Goal: Task Accomplishment & Management: Complete application form

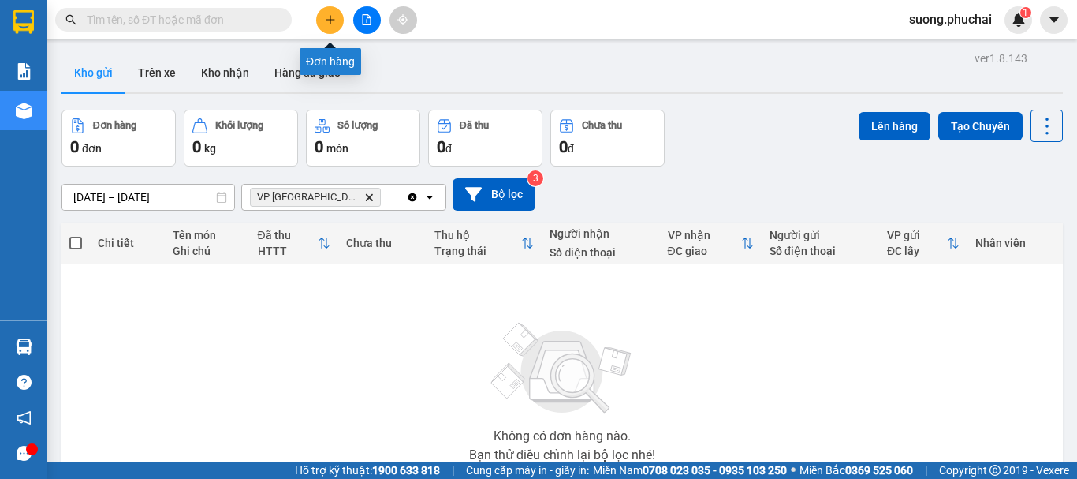
click at [323, 22] on button at bounding box center [330, 20] width 28 height 28
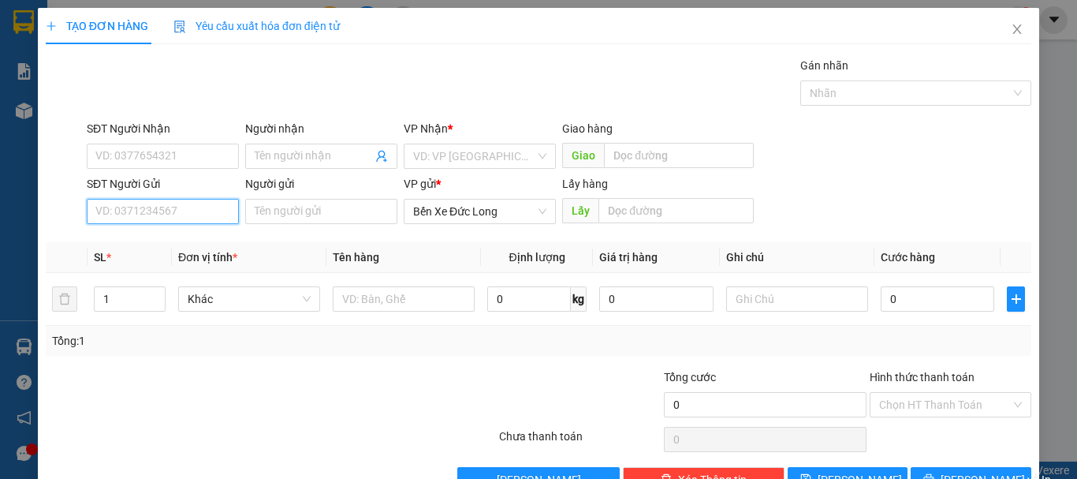
drag, startPoint x: 159, startPoint y: 207, endPoint x: 155, endPoint y: 215, distance: 8.8
paste input "0983076813"
type input "0983076813"
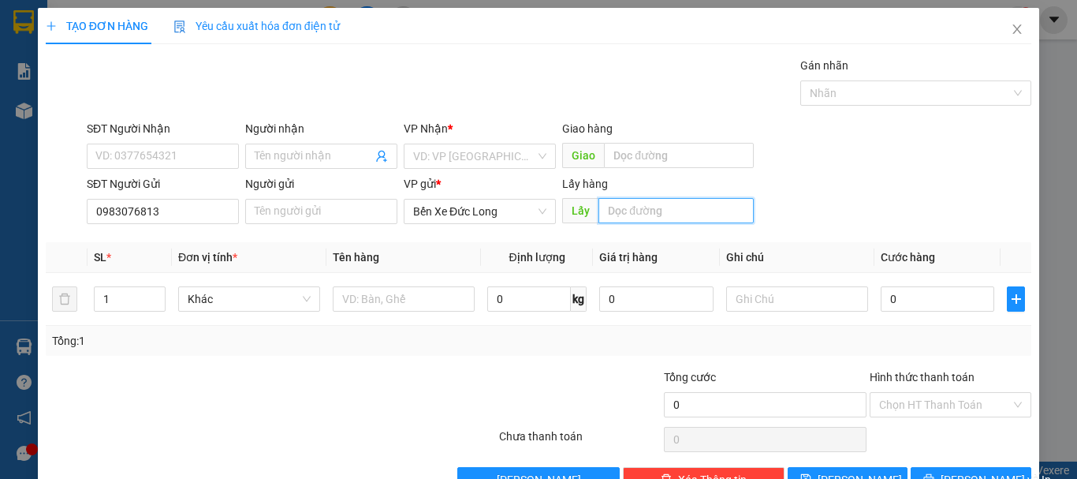
click at [631, 213] on input "text" at bounding box center [676, 210] width 155 height 25
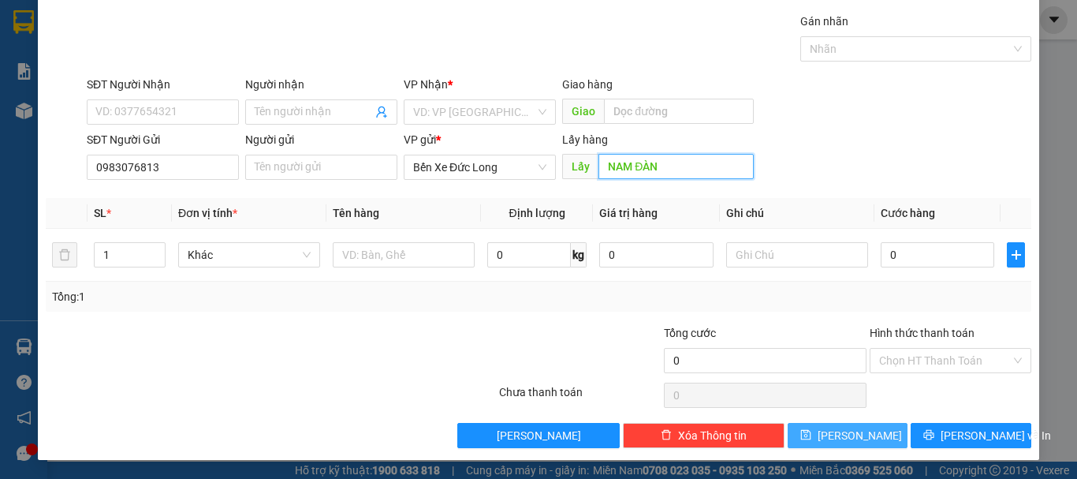
type input "NAM ĐÀN"
click at [850, 433] on span "[PERSON_NAME]" at bounding box center [860, 435] width 84 height 17
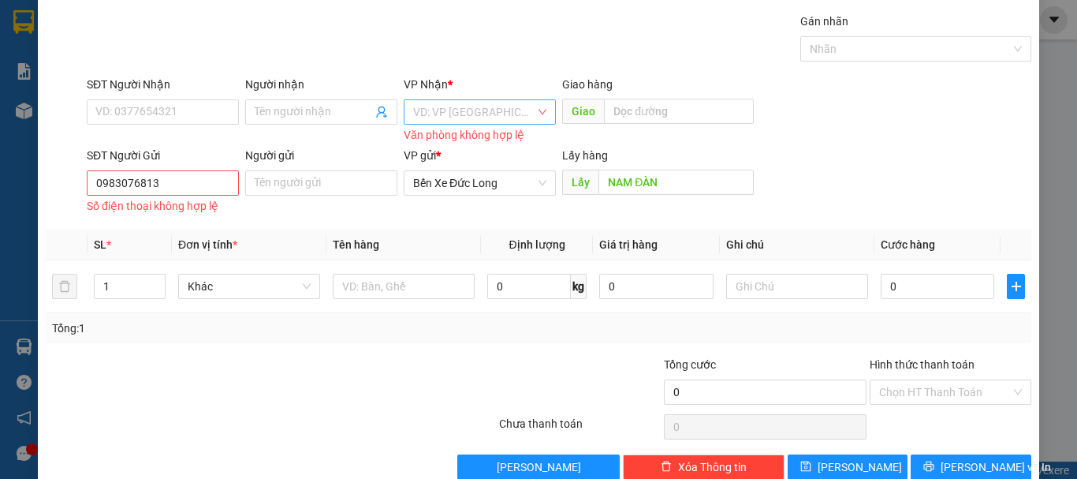
click at [456, 118] on input "search" at bounding box center [474, 112] width 122 height 24
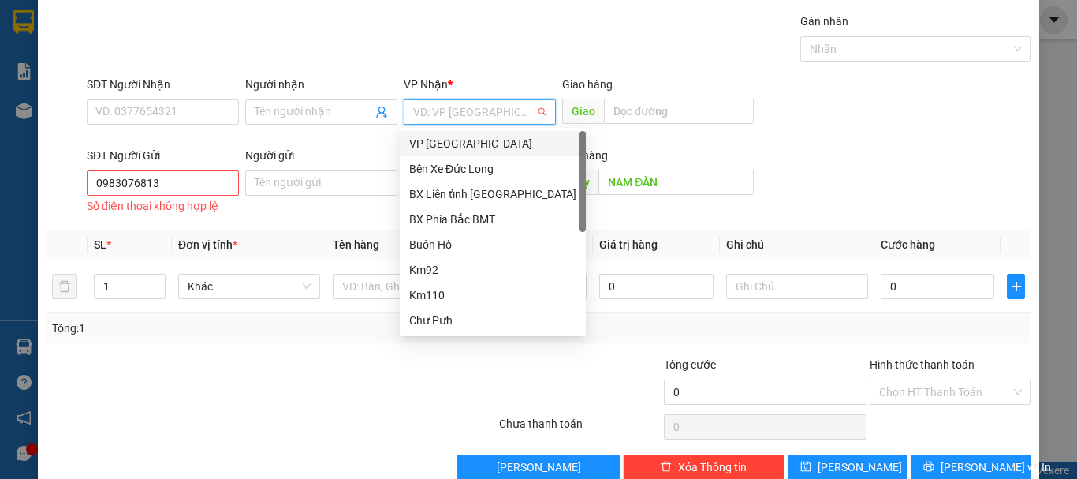
click at [454, 147] on div "VP [GEOGRAPHIC_DATA]" at bounding box center [492, 143] width 167 height 17
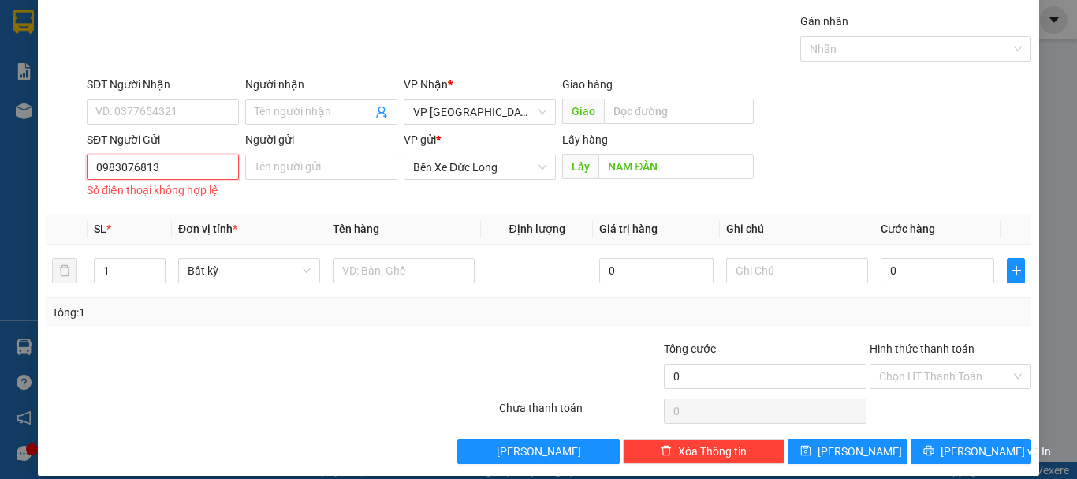
click at [189, 169] on input "0983076813" at bounding box center [163, 167] width 152 height 25
click at [849, 431] on div "Transit Pickup Surcharge Ids Transit Deliver Surcharge Ids Transit Deliver Surc…" at bounding box center [539, 238] width 986 height 451
click at [853, 450] on span "[PERSON_NAME]" at bounding box center [860, 450] width 84 height 17
drag, startPoint x: 849, startPoint y: 463, endPoint x: 848, endPoint y: 454, distance: 9.5
click at [848, 457] on button "[PERSON_NAME]" at bounding box center [848, 451] width 121 height 25
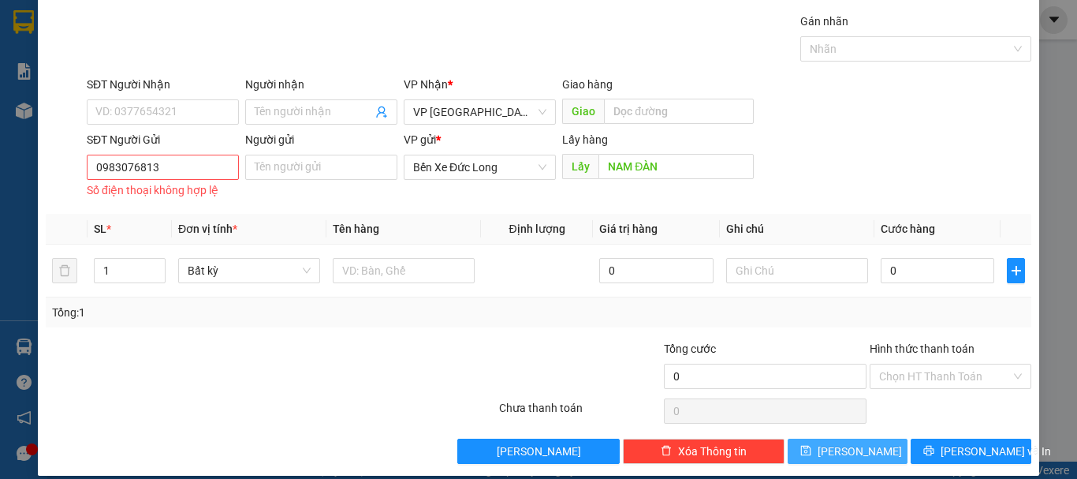
click at [842, 453] on span "[PERSON_NAME]" at bounding box center [860, 450] width 84 height 17
click at [168, 169] on input "0983076813" at bounding box center [163, 167] width 152 height 25
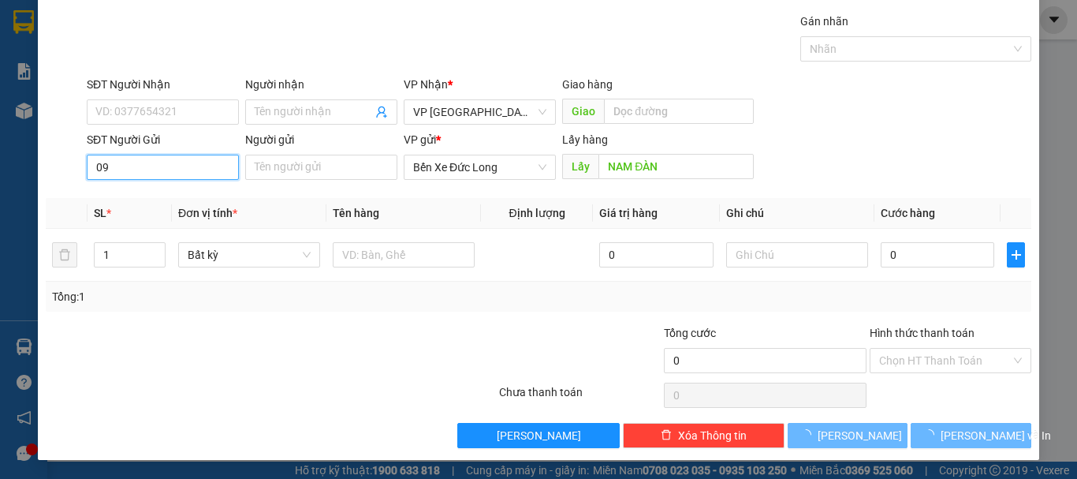
type input "0"
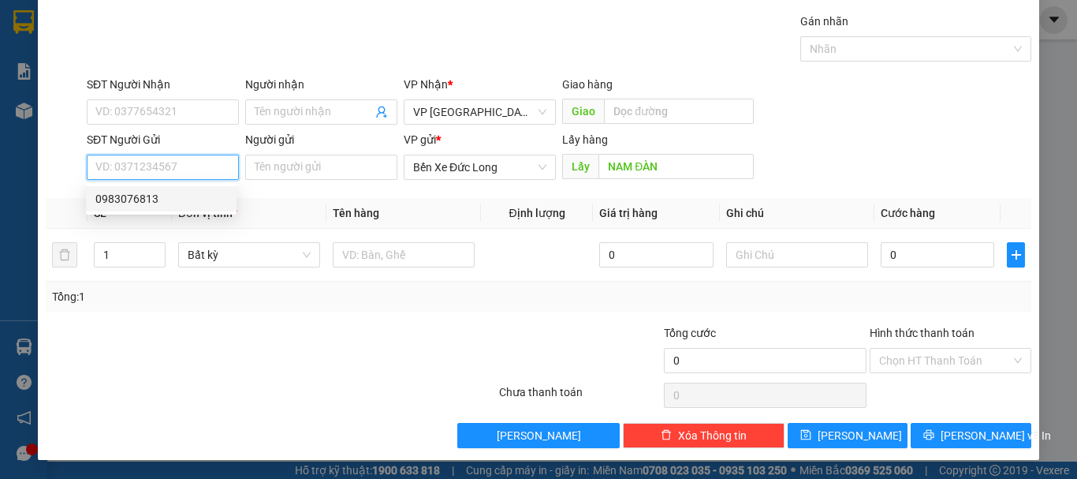
click at [117, 194] on div "0983076813" at bounding box center [161, 198] width 132 height 17
type input "0983076813"
type input "NB [PERSON_NAME]"
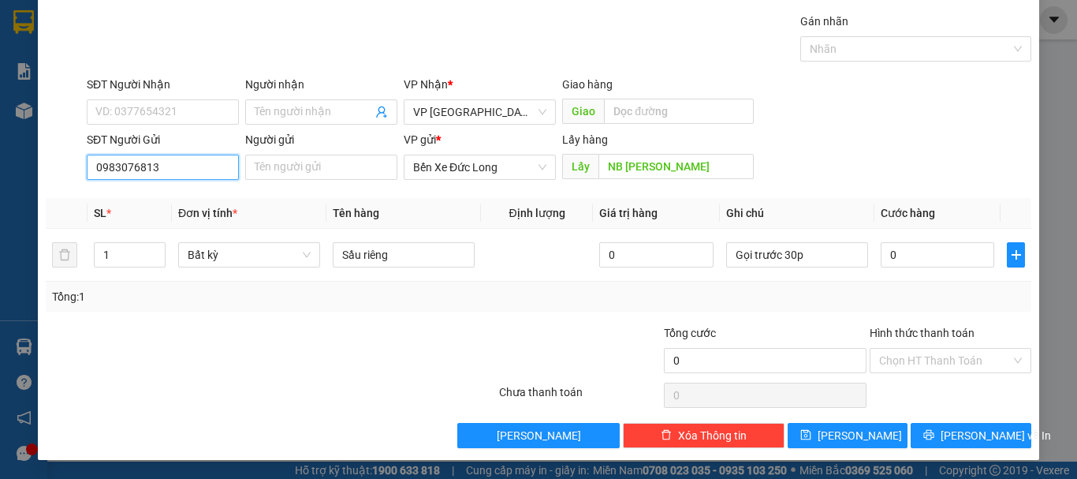
type input "0983076813"
click at [829, 417] on div "Transit Pickup Surcharge Ids Transit Deliver Surcharge Ids Transit Deliver Surc…" at bounding box center [539, 230] width 986 height 435
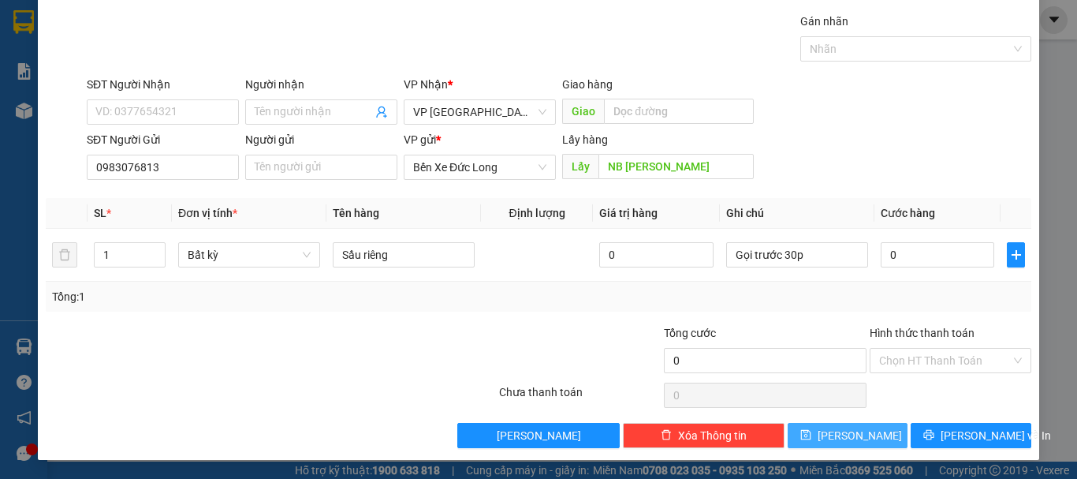
click at [834, 435] on button "[PERSON_NAME]" at bounding box center [848, 435] width 121 height 25
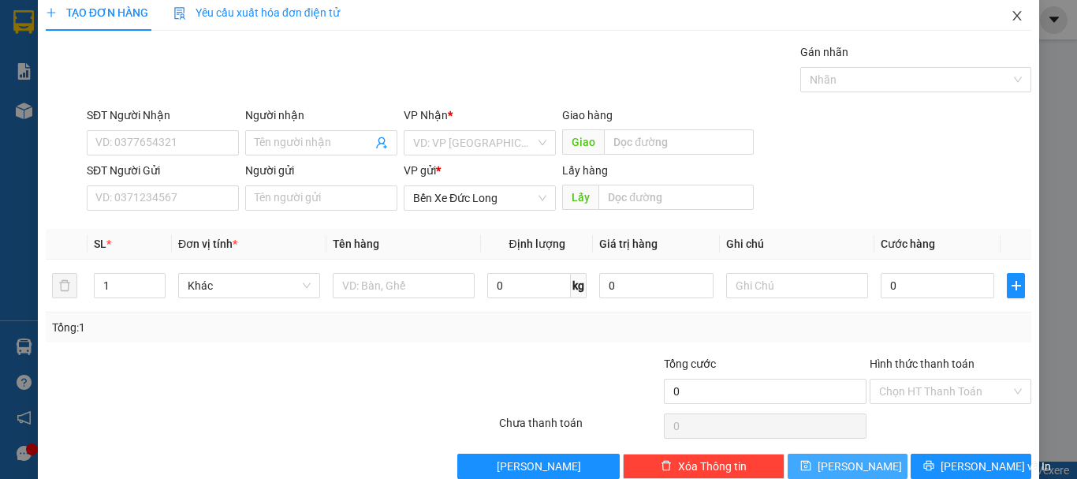
scroll to position [0, 0]
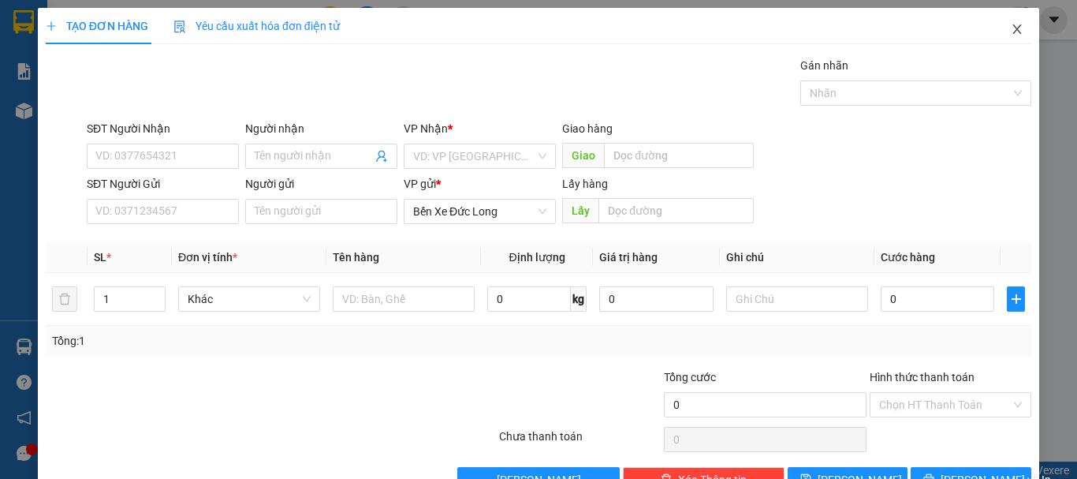
click at [1014, 26] on icon "close" at bounding box center [1018, 28] width 9 height 9
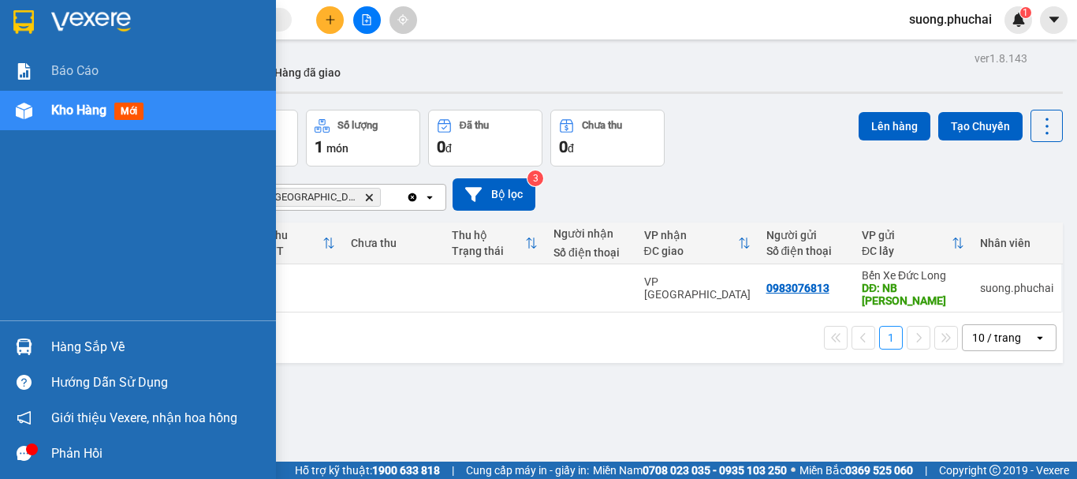
click at [17, 114] on img at bounding box center [24, 111] width 17 height 17
click at [95, 118] on span "Kho hàng" at bounding box center [78, 110] width 55 height 15
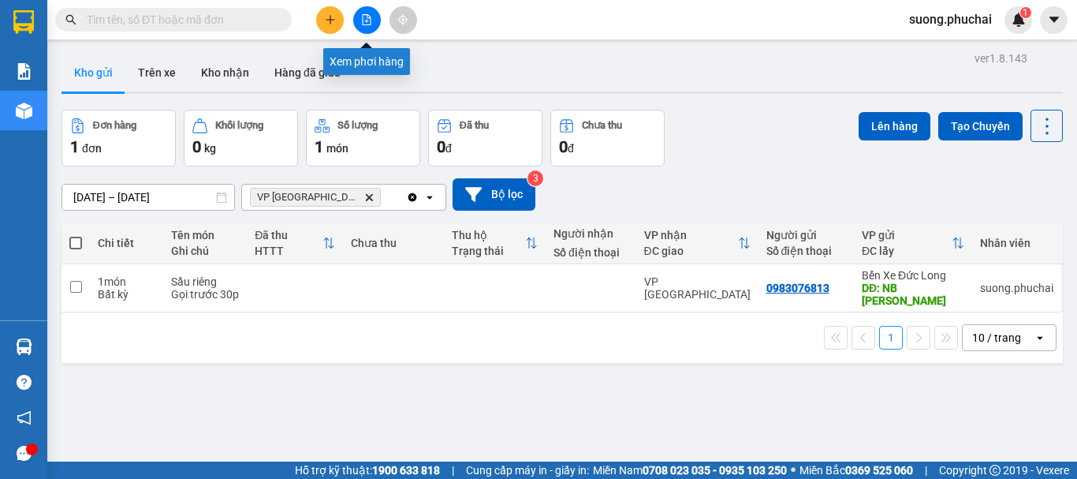
click at [371, 17] on icon "file-add" at bounding box center [366, 19] width 11 height 11
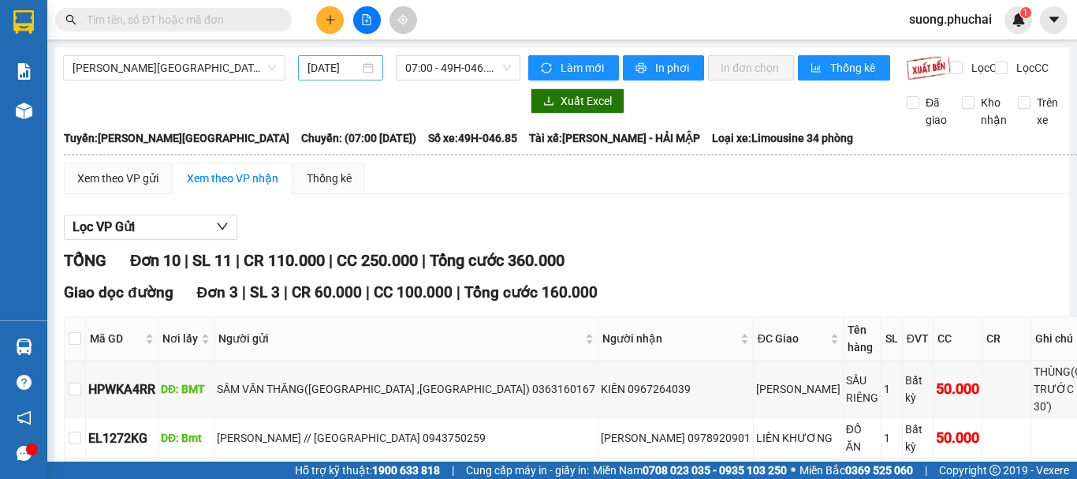
click at [330, 65] on input "[DATE]" at bounding box center [334, 67] width 52 height 17
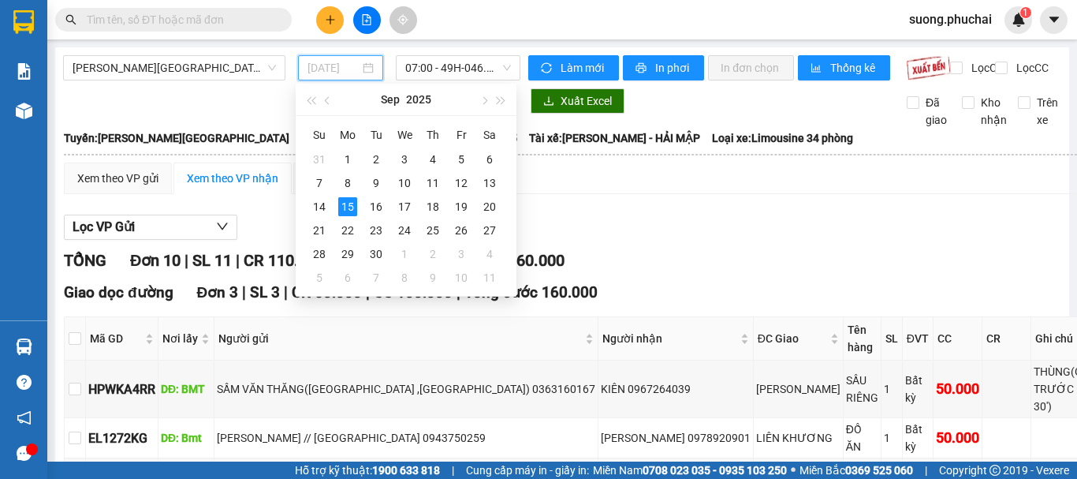
type input "[DATE]"
click at [345, 205] on div "15" at bounding box center [347, 206] width 19 height 19
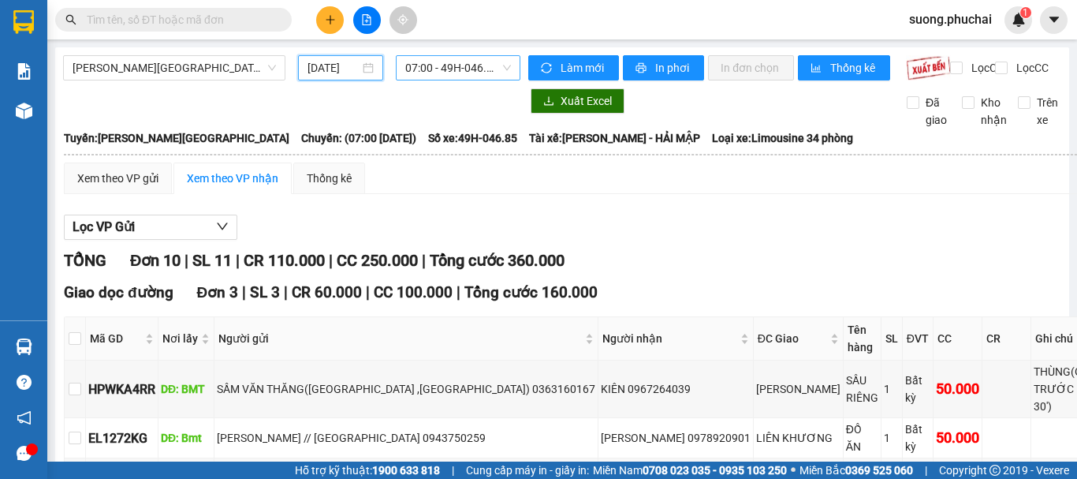
click at [436, 65] on span "07:00 - 49H-046.85" at bounding box center [458, 68] width 106 height 24
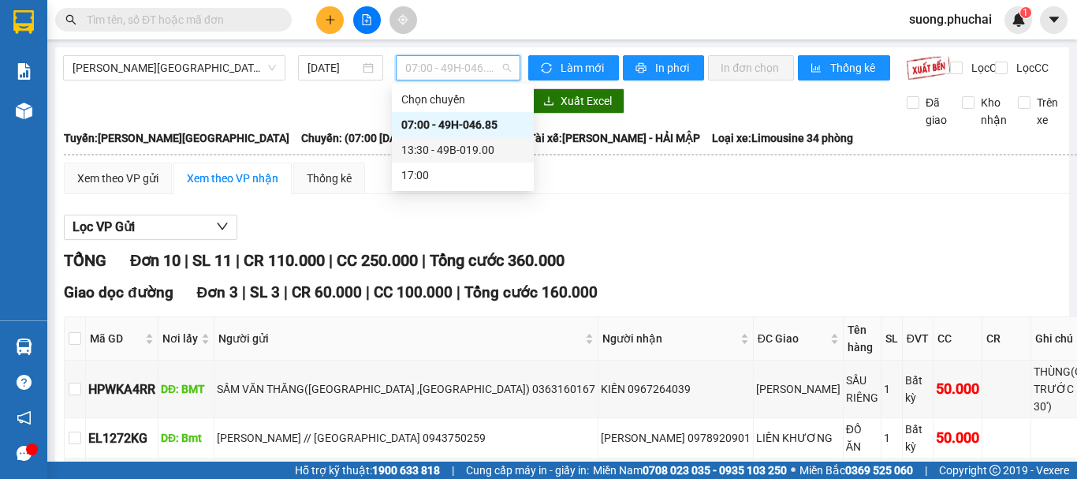
click at [443, 154] on div "13:30 - 49B-019.00" at bounding box center [462, 149] width 123 height 17
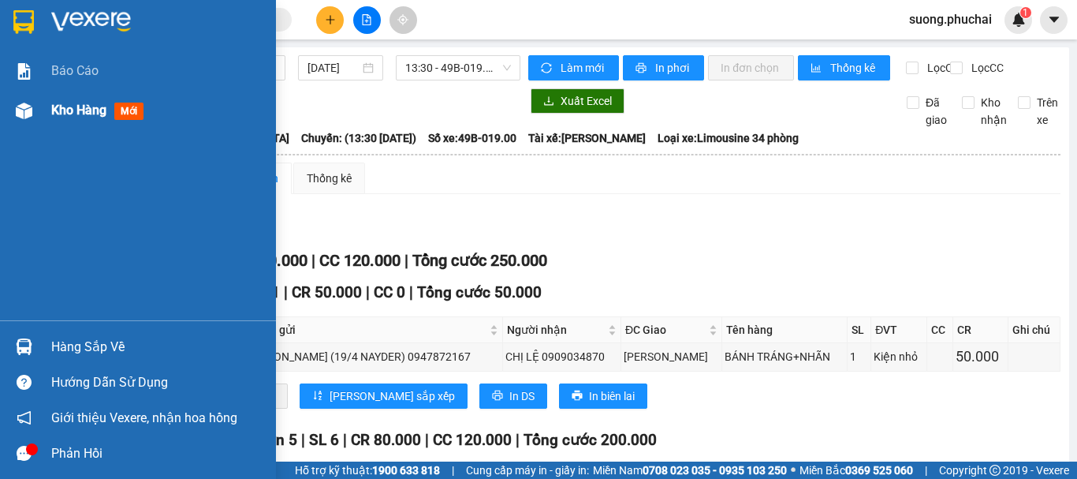
click at [26, 110] on img at bounding box center [24, 111] width 17 height 17
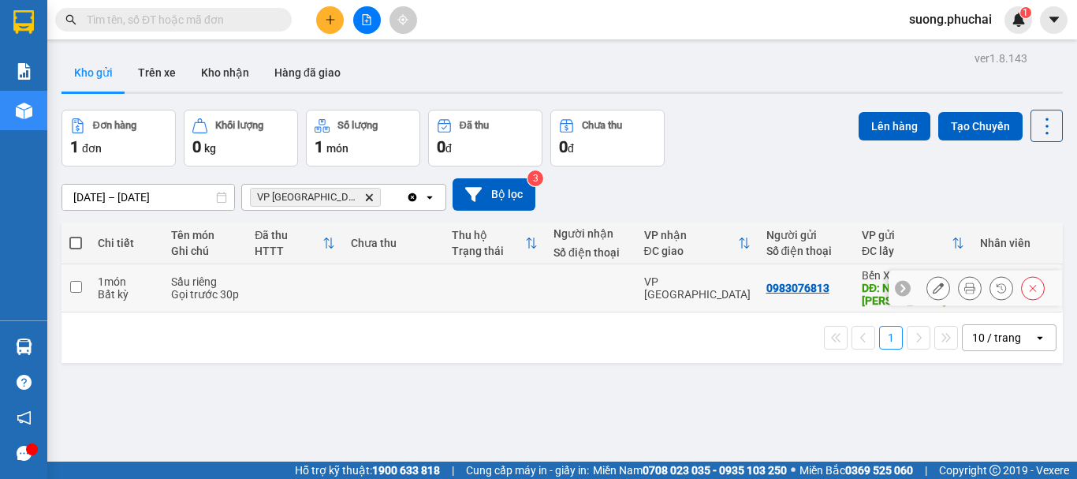
click at [73, 285] on input "checkbox" at bounding box center [76, 287] width 12 height 12
checkbox input "true"
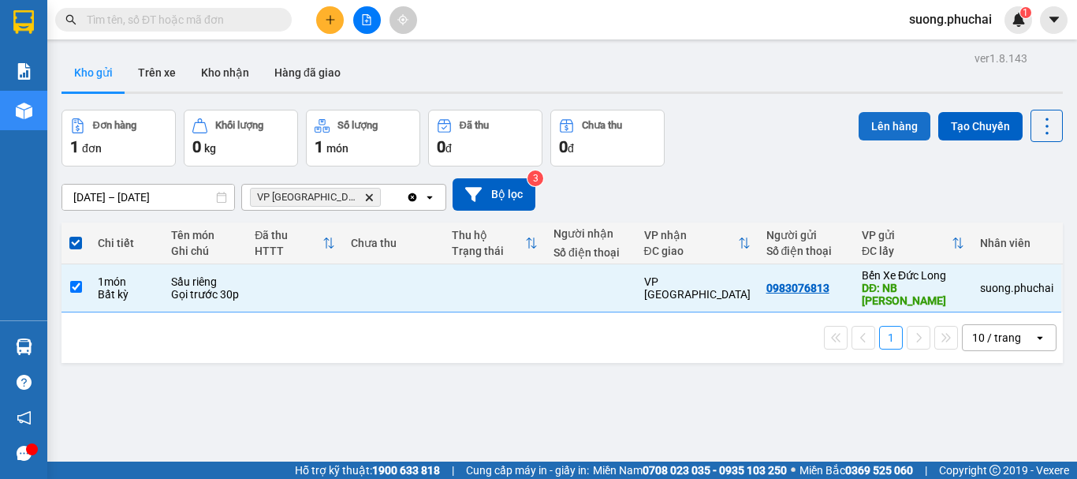
click at [887, 122] on button "Lên hàng" at bounding box center [895, 126] width 72 height 28
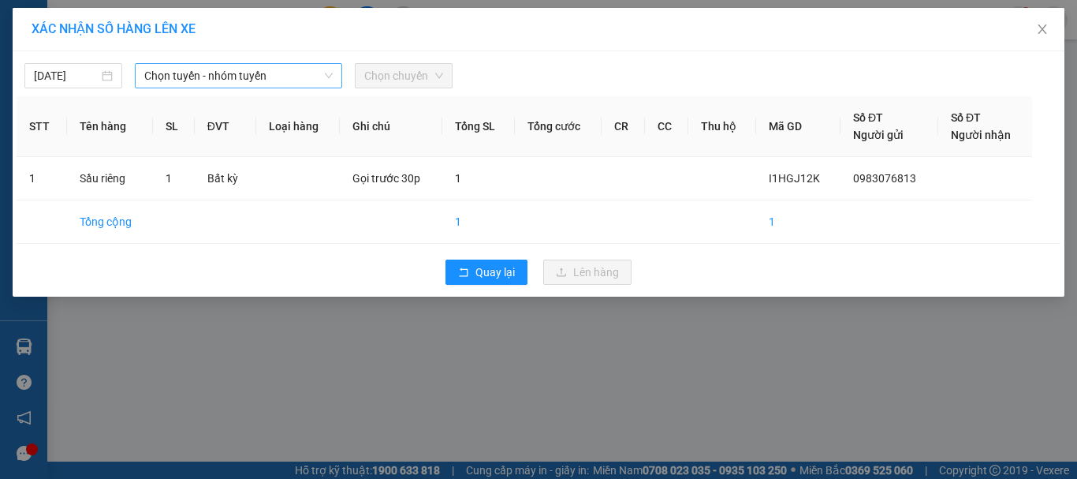
click at [257, 77] on span "Chọn tuyến - nhóm tuyến" at bounding box center [238, 76] width 189 height 24
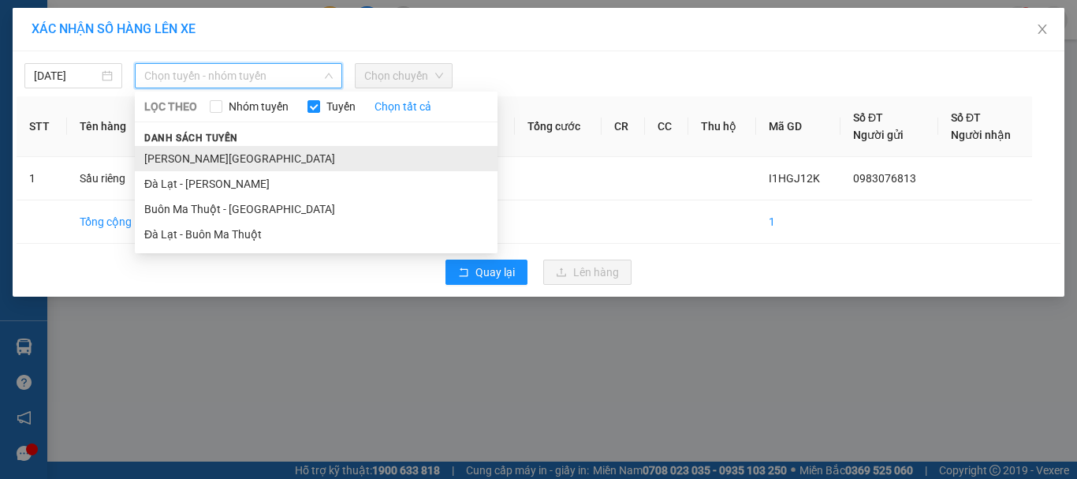
click at [207, 163] on li "[PERSON_NAME][GEOGRAPHIC_DATA]" at bounding box center [316, 158] width 363 height 25
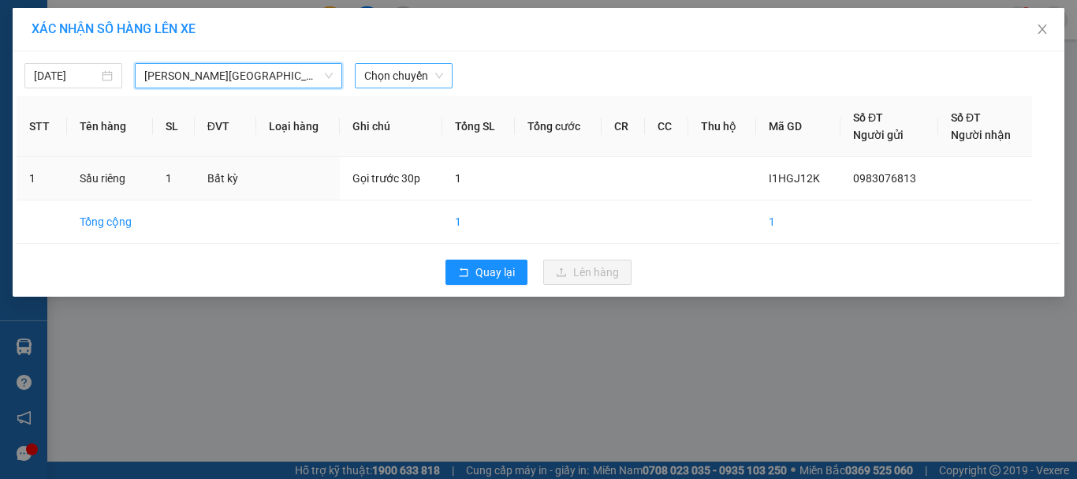
click at [404, 73] on span "Chọn chuyến" at bounding box center [403, 76] width 79 height 24
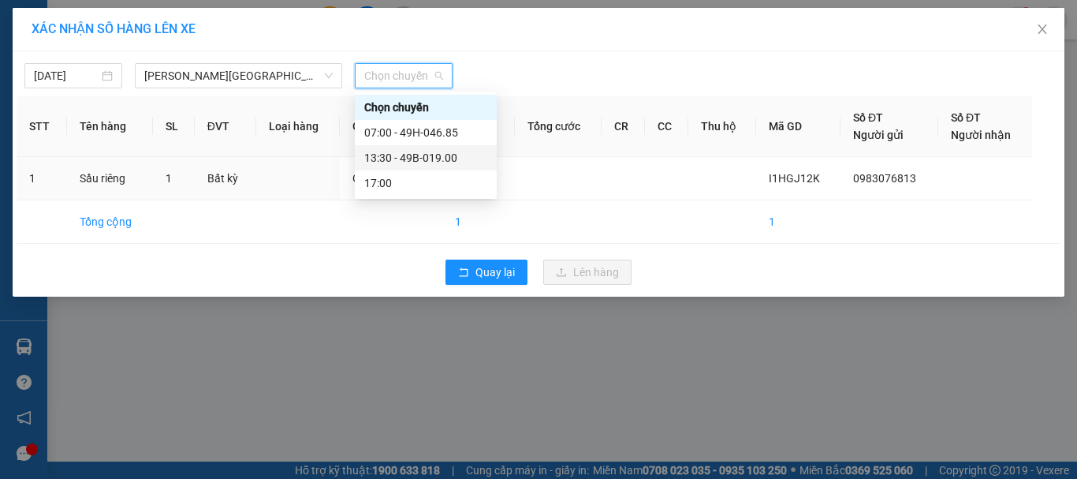
click at [405, 155] on div "13:30 - 49B-019.00" at bounding box center [425, 157] width 123 height 17
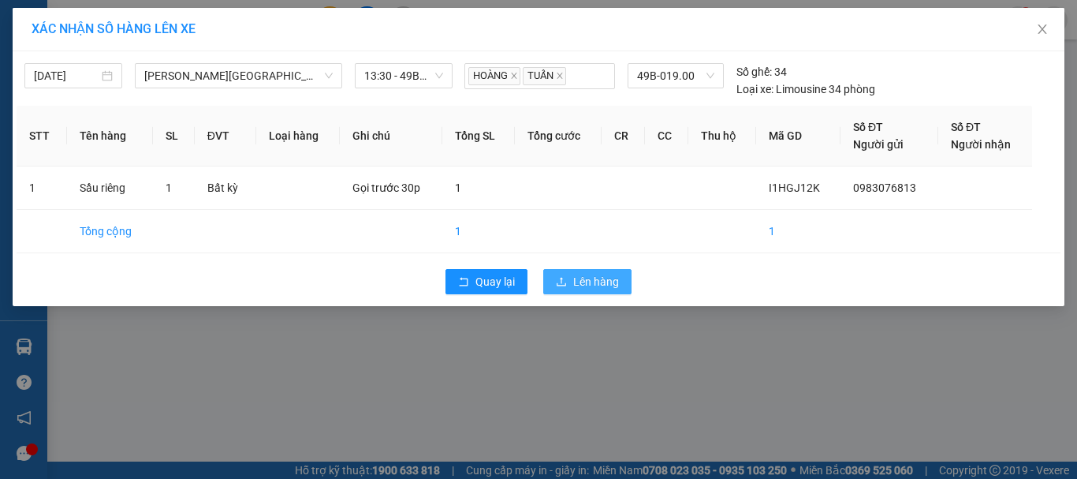
click at [599, 285] on span "Lên hàng" at bounding box center [596, 281] width 46 height 17
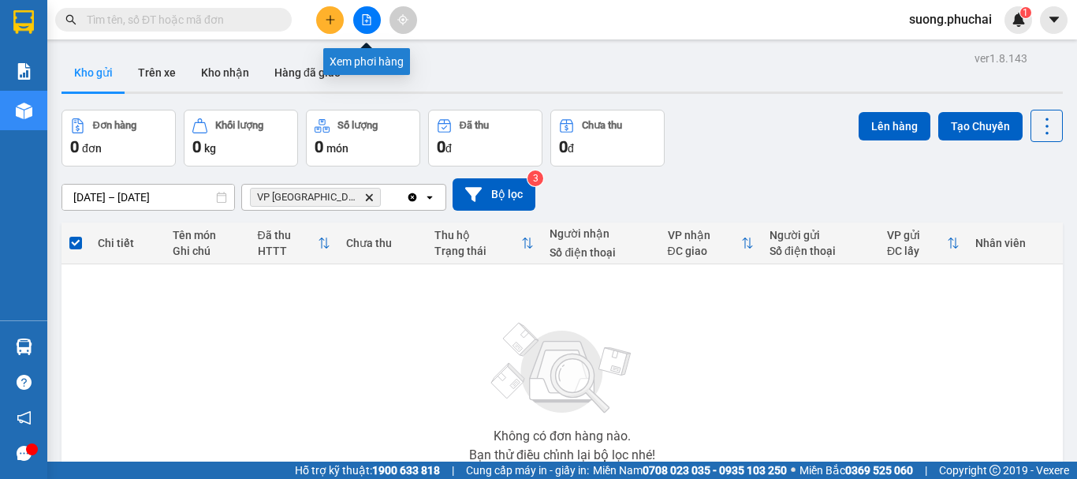
click at [371, 23] on icon "file-add" at bounding box center [367, 19] width 9 height 11
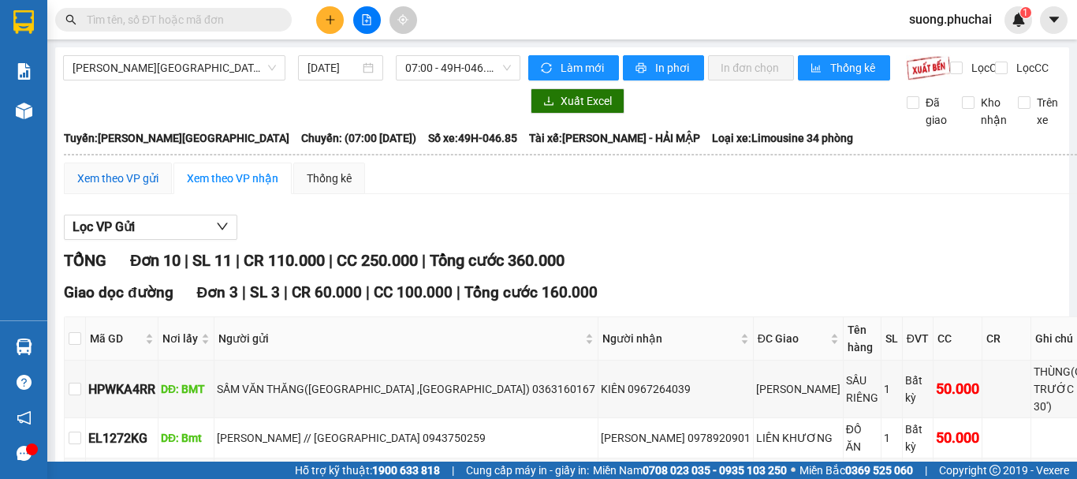
click at [122, 185] on div "Xem theo VP gửi" at bounding box center [117, 178] width 81 height 17
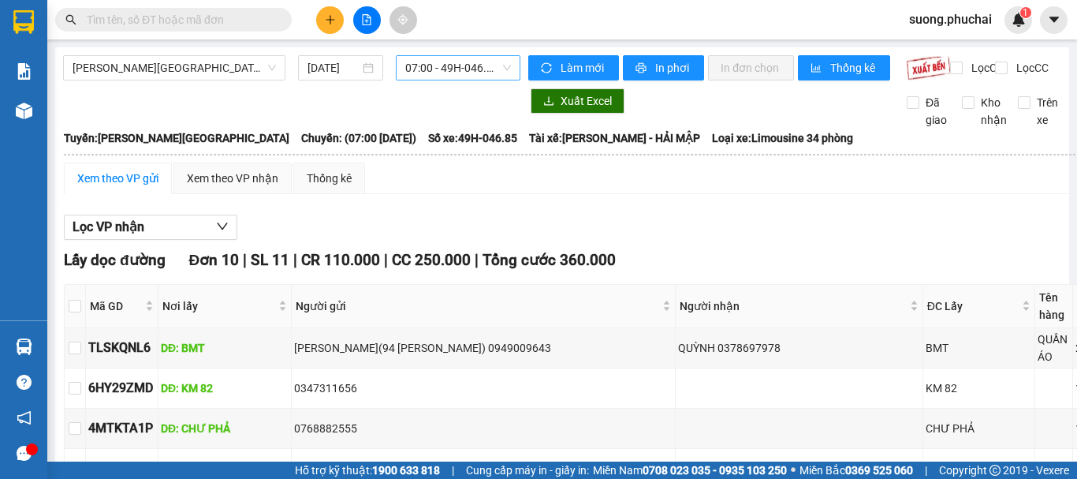
click at [433, 62] on span "07:00 - 49H-046.85" at bounding box center [458, 68] width 106 height 24
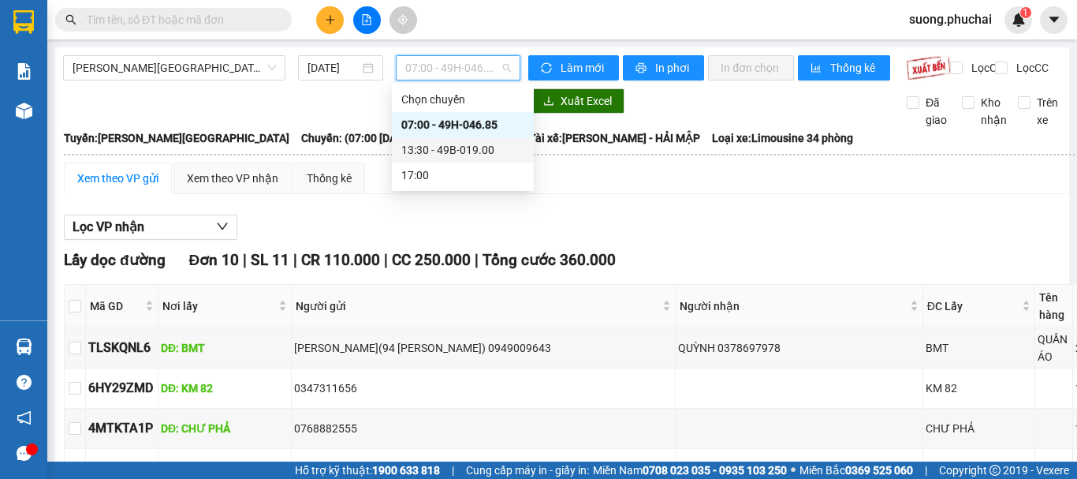
click at [421, 155] on div "13:30 - 49B-019.00" at bounding box center [462, 149] width 123 height 17
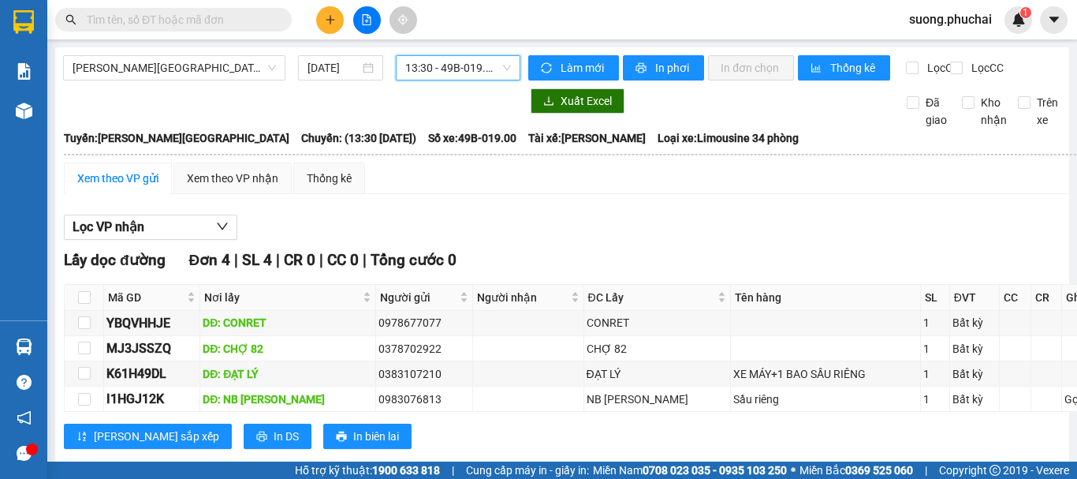
click at [128, 187] on div "Xem theo VP gửi" at bounding box center [117, 178] width 81 height 17
click at [658, 74] on span "In phơi" at bounding box center [673, 67] width 36 height 17
click at [322, 20] on button at bounding box center [330, 20] width 28 height 28
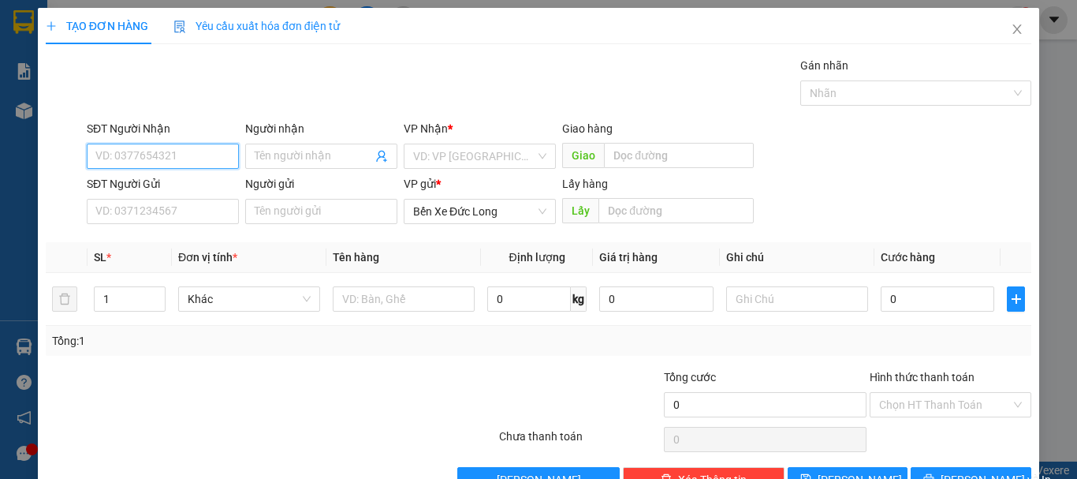
click at [206, 162] on input "SĐT Người Nhận" at bounding box center [163, 156] width 152 height 25
click at [180, 185] on div "0909137322 - Dũng" at bounding box center [161, 187] width 132 height 17
type input "0909137322"
type input "Dũng"
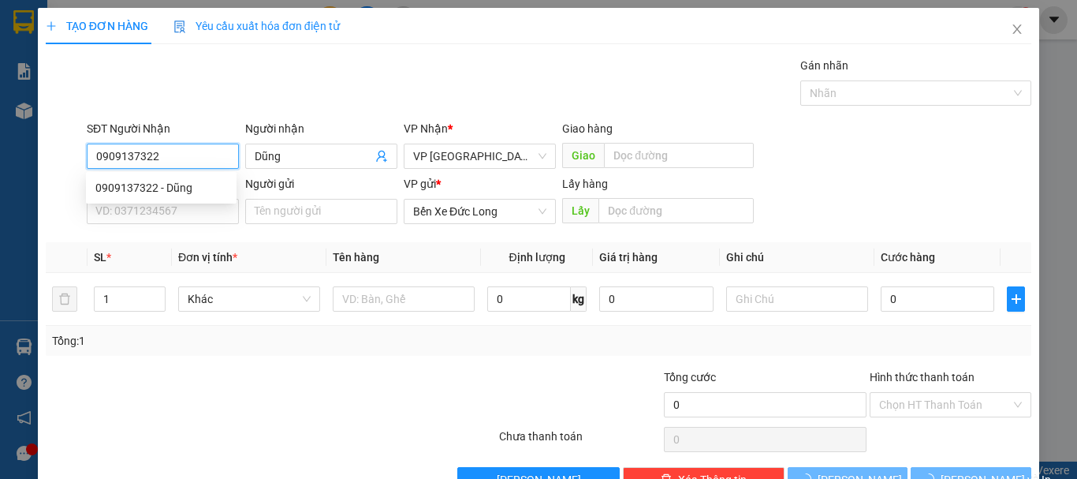
type input "60.000"
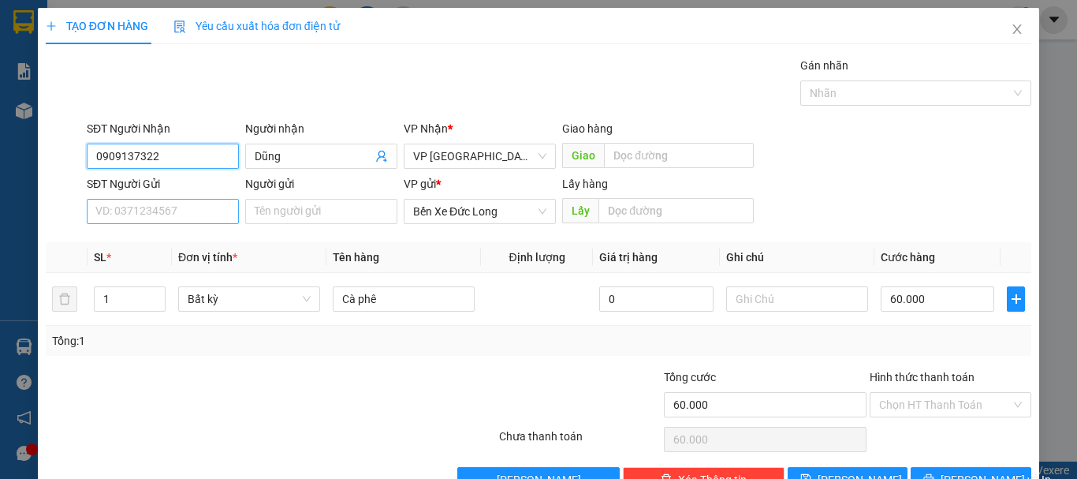
type input "0909137322"
click at [161, 212] on input "SĐT Người Gửi" at bounding box center [163, 211] width 152 height 25
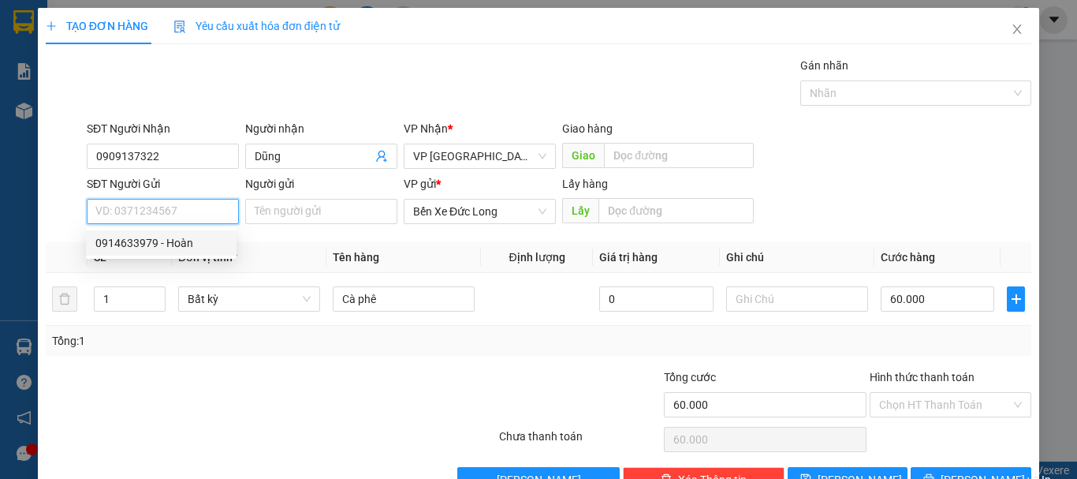
click at [157, 244] on div "0914633979 - Hoàn" at bounding box center [161, 242] width 132 height 17
type input "0914633979"
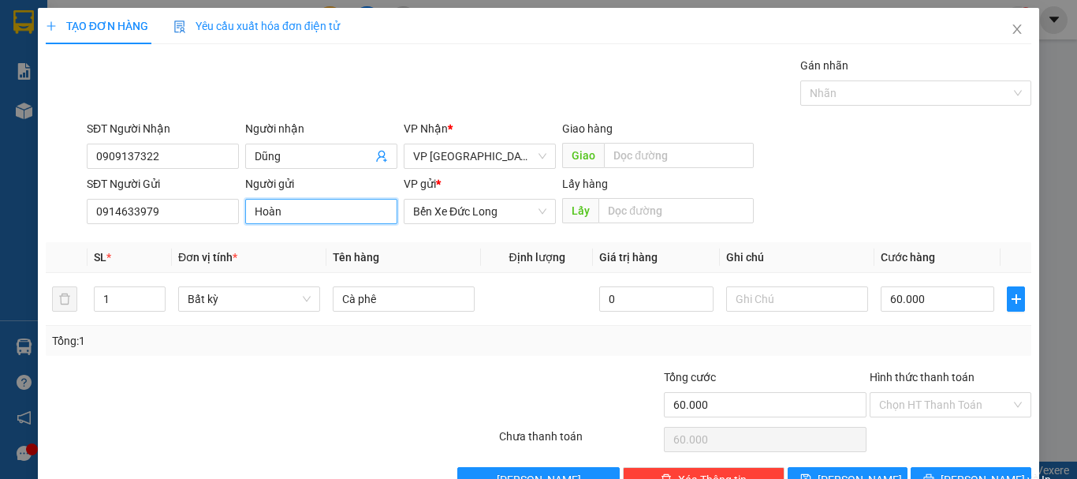
click at [312, 216] on input "Hoàn" at bounding box center [321, 211] width 152 height 25
click at [312, 211] on input "Hoàn" at bounding box center [321, 211] width 152 height 25
type input "H"
click at [311, 215] on input "[PERSON_NAME]" at bounding box center [321, 211] width 152 height 25
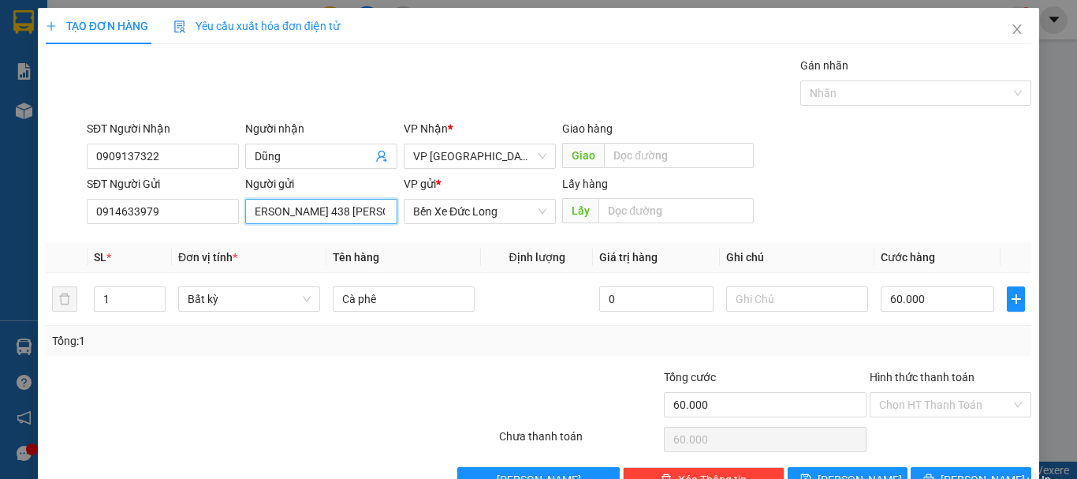
click at [299, 209] on input "[PERSON_NAME] 438 [PERSON_NAME]" at bounding box center [321, 211] width 152 height 25
click at [384, 208] on input "[PERSON_NAME]( 438 [PERSON_NAME]" at bounding box center [321, 211] width 152 height 25
drag, startPoint x: 377, startPoint y: 211, endPoint x: 395, endPoint y: 207, distance: 18.6
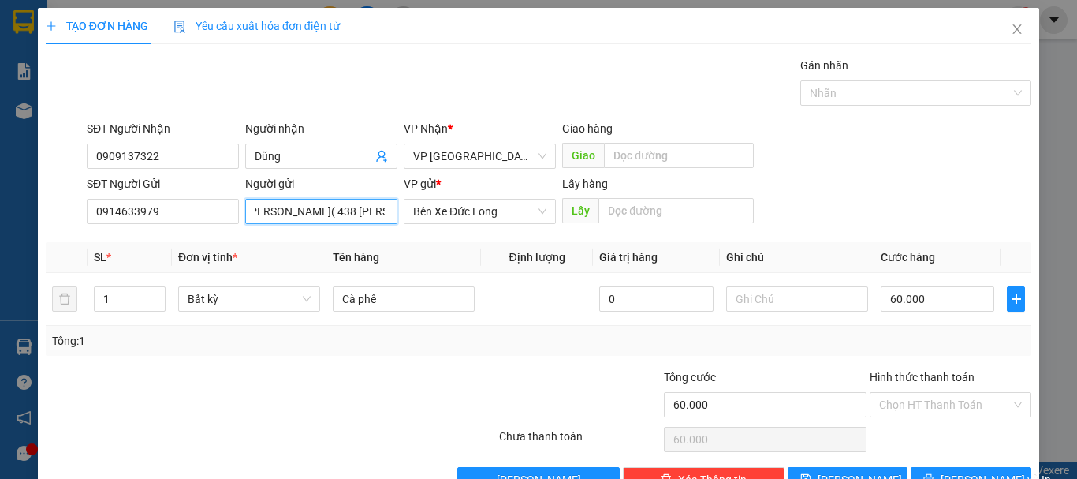
click at [395, 207] on div "Người gửi [PERSON_NAME]( 438 trường trinh [PERSON_NAME]( 438 [PERSON_NAME]" at bounding box center [321, 202] width 159 height 55
click at [383, 214] on input "[PERSON_NAME]( 438 [PERSON_NAME]" at bounding box center [321, 211] width 152 height 25
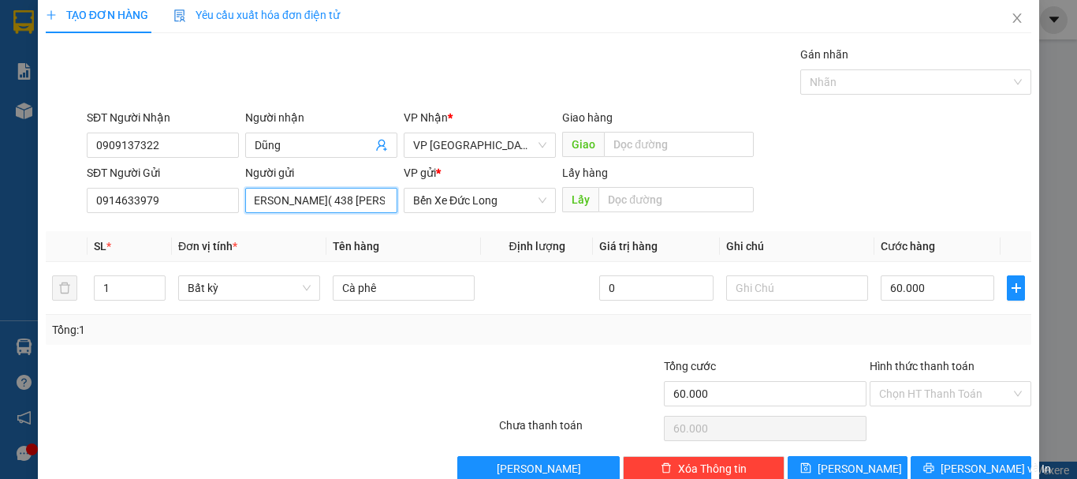
scroll to position [44, 0]
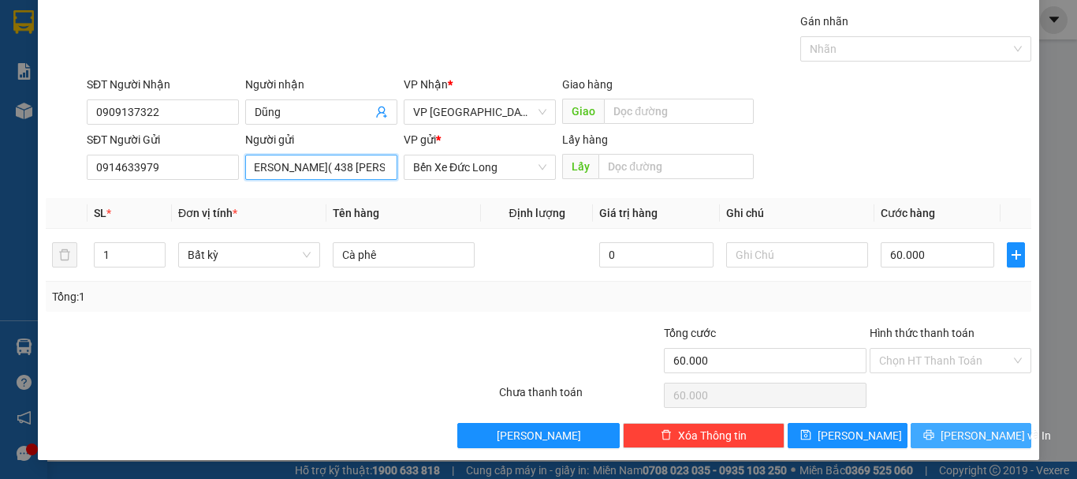
type input "[PERSON_NAME]( 438 [PERSON_NAME])"
click at [954, 437] on span "[PERSON_NAME] và In" at bounding box center [996, 435] width 110 height 17
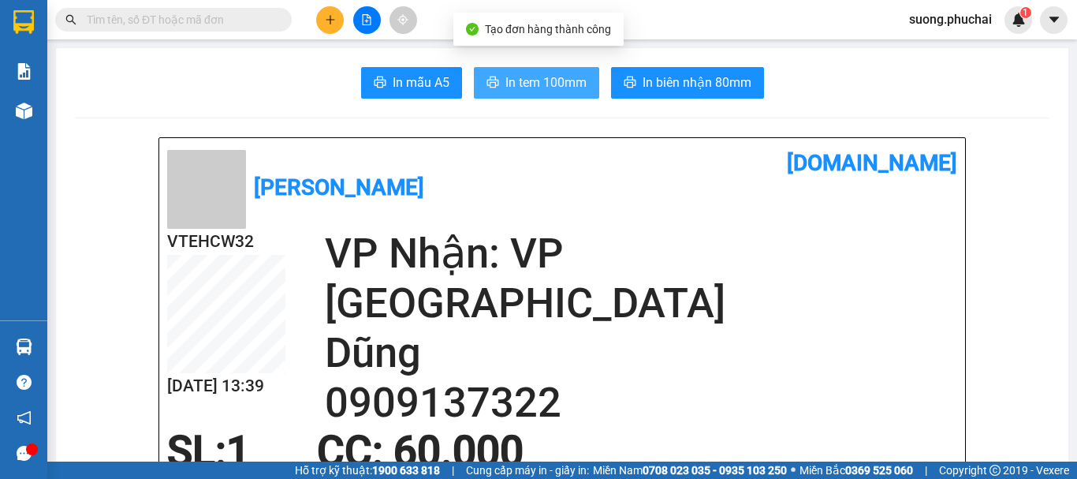
click at [519, 73] on span "In tem 100mm" at bounding box center [546, 83] width 81 height 20
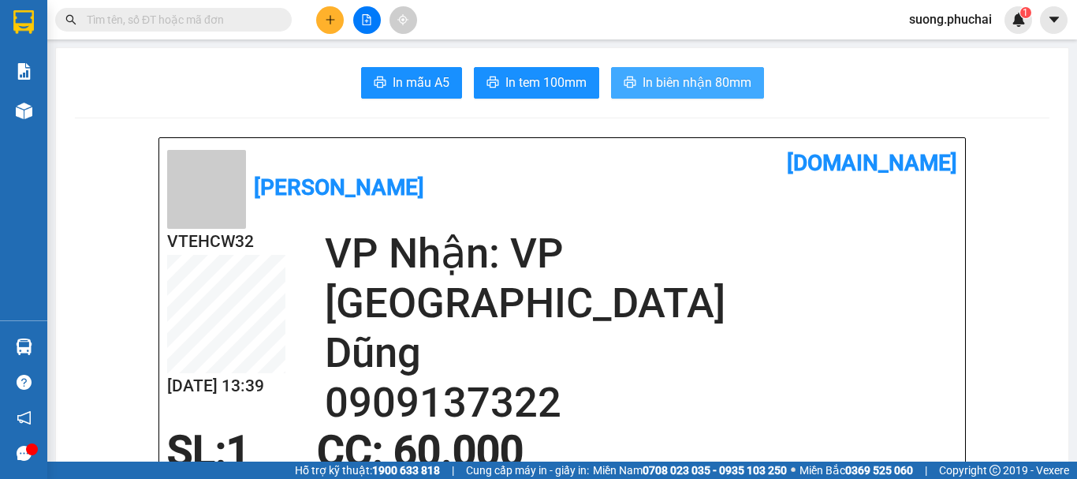
click at [707, 80] on span "In biên nhận 80mm" at bounding box center [697, 83] width 109 height 20
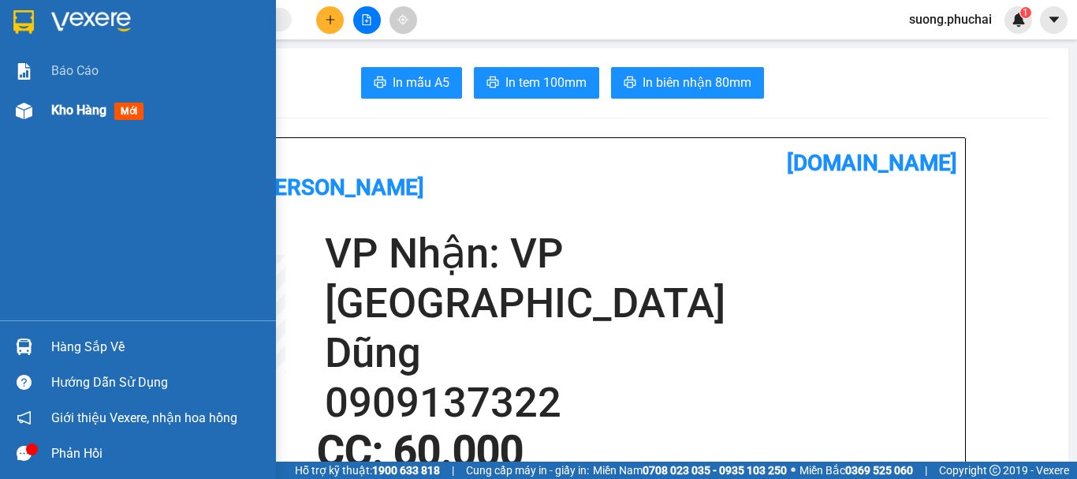
click at [39, 110] on div "Kho hàng mới" at bounding box center [138, 110] width 276 height 39
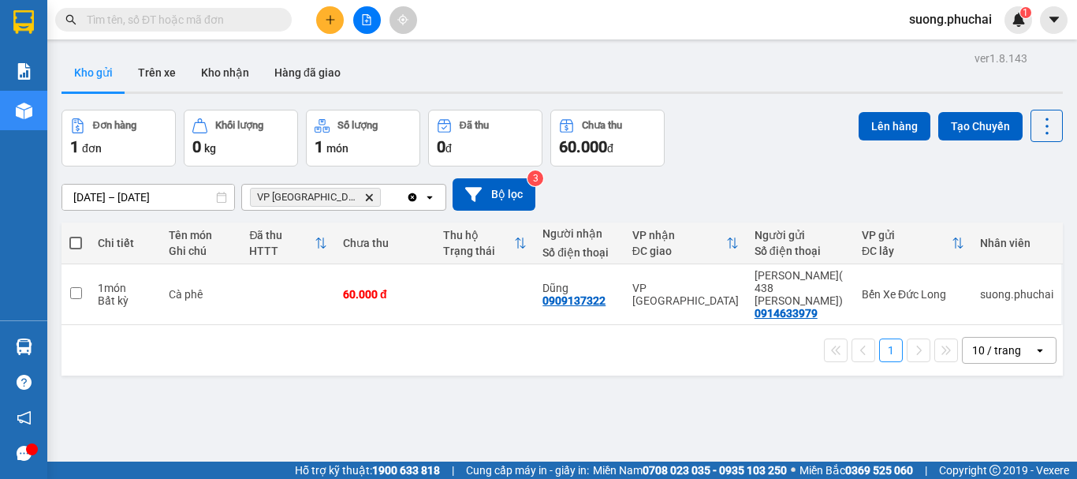
click at [816, 181] on div "[DATE] – [DATE] Press the down arrow key to interact with the calendar and sele…" at bounding box center [563, 194] width 1002 height 32
drag, startPoint x: 879, startPoint y: 236, endPoint x: 688, endPoint y: 195, distance: 196.0
click at [681, 203] on div "ver 1.8.143 Kho gửi Trên xe Kho nhận Hàng đã giao Đơn hàng 1 đơn Khối lượng 0 k…" at bounding box center [562, 286] width 1014 height 479
drag, startPoint x: 728, startPoint y: 163, endPoint x: 790, endPoint y: 177, distance: 63.7
click at [729, 163] on div "Đơn hàng 1 đơn Khối lượng 0 kg Số lượng 1 món Đã thu 0 đ Chưa thu 60.000 đ Lên …" at bounding box center [563, 138] width 1002 height 57
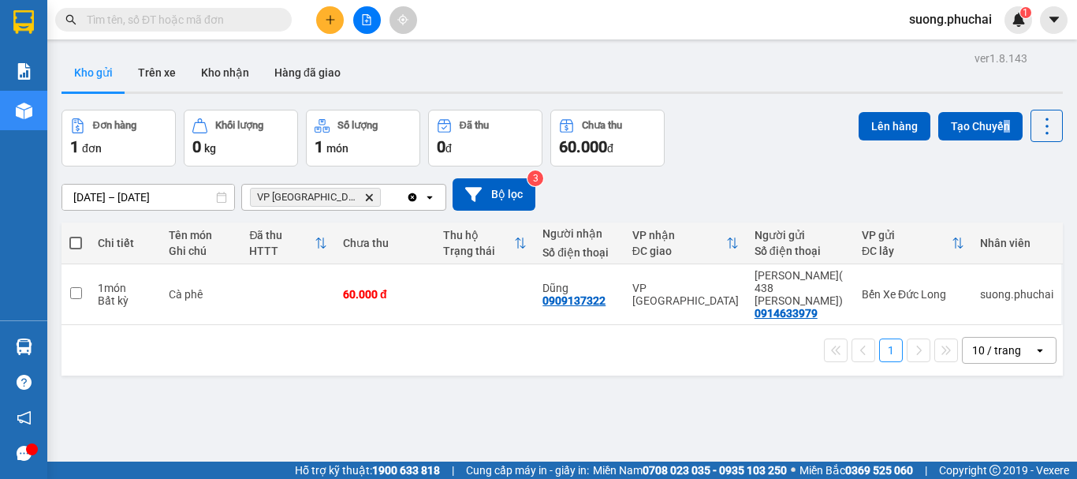
click at [999, 158] on div "Lên hàng Tạo Chuyến" at bounding box center [961, 138] width 204 height 57
click at [721, 119] on div "Đơn hàng 1 đơn Khối lượng 0 kg Số lượng 1 món Đã thu 0 đ Chưa thu 60.000 đ Lên …" at bounding box center [563, 138] width 1002 height 57
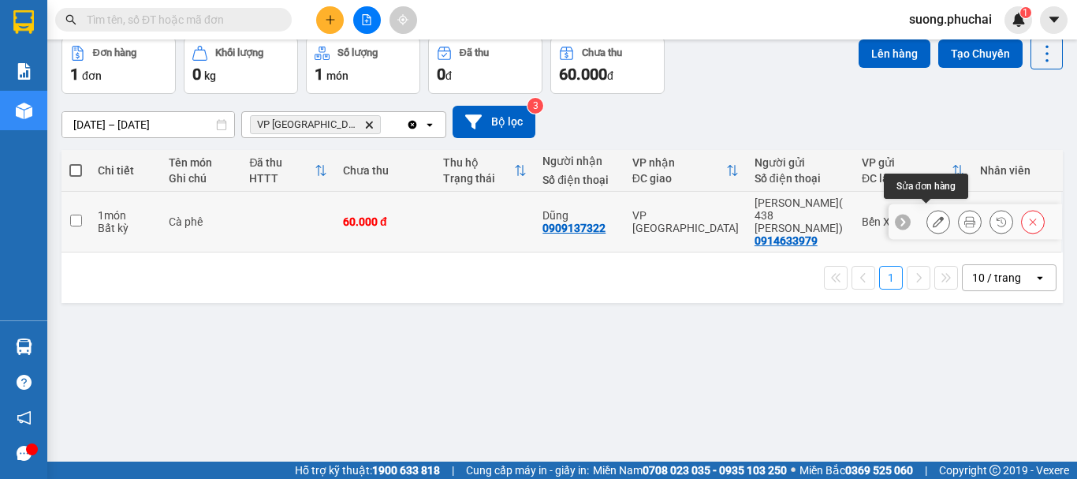
click at [927, 226] on div at bounding box center [939, 222] width 24 height 24
click at [933, 216] on icon at bounding box center [938, 221] width 11 height 11
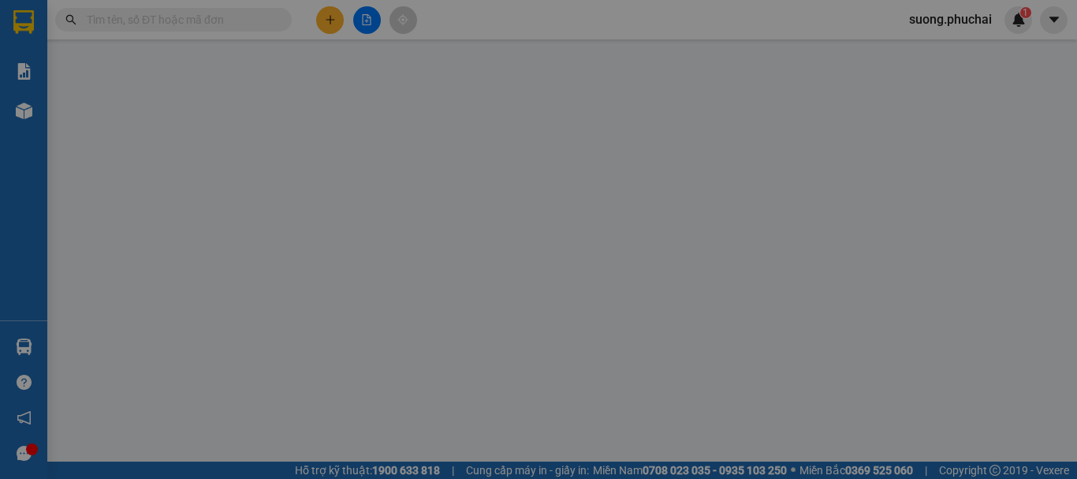
type input "0909137322"
type input "0914633979"
type input "60.000"
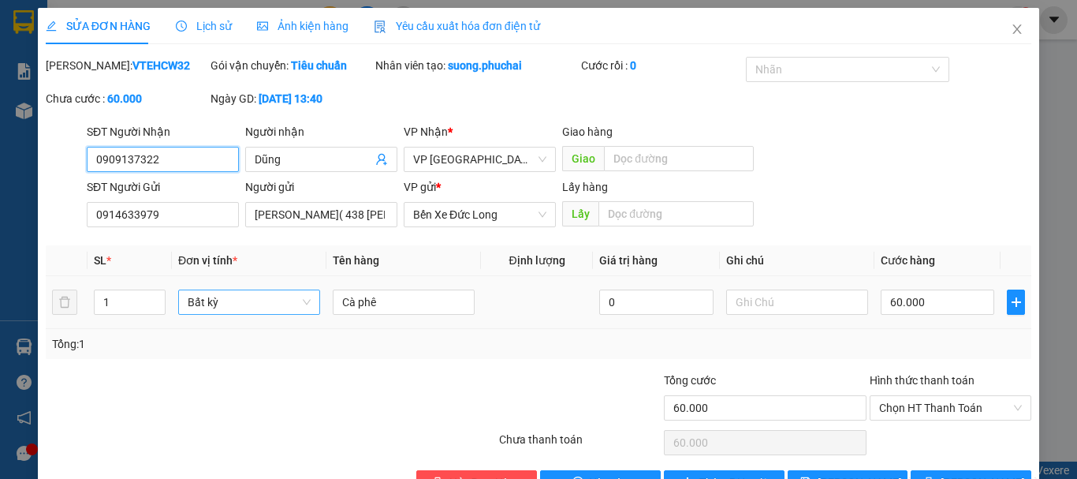
click at [272, 305] on span "Bất kỳ" at bounding box center [249, 302] width 123 height 24
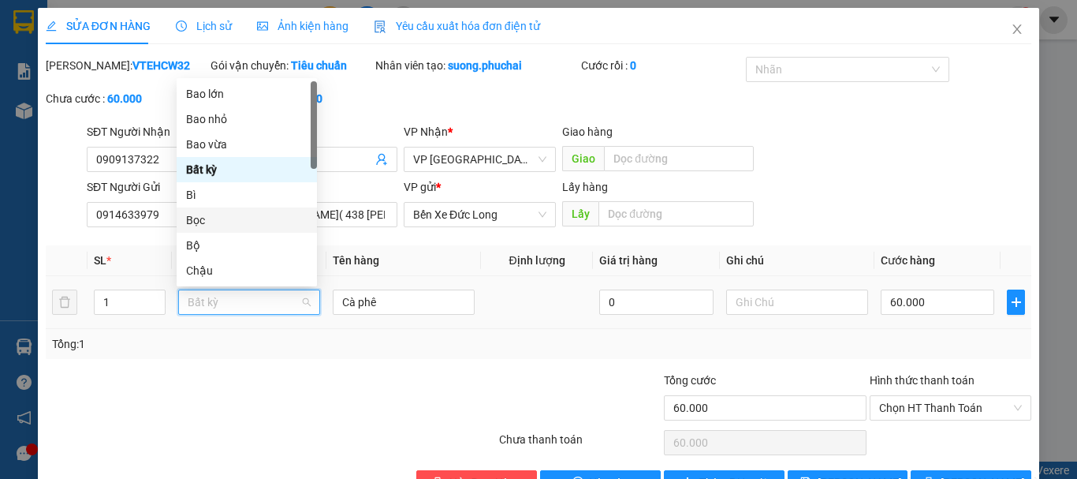
type input "t"
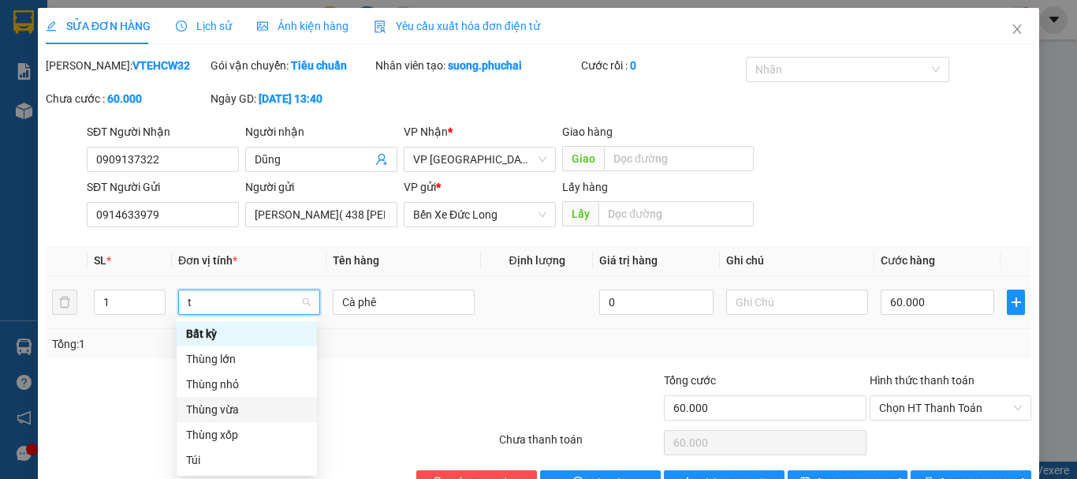
click at [232, 412] on div "Thùng vừa" at bounding box center [246, 409] width 121 height 17
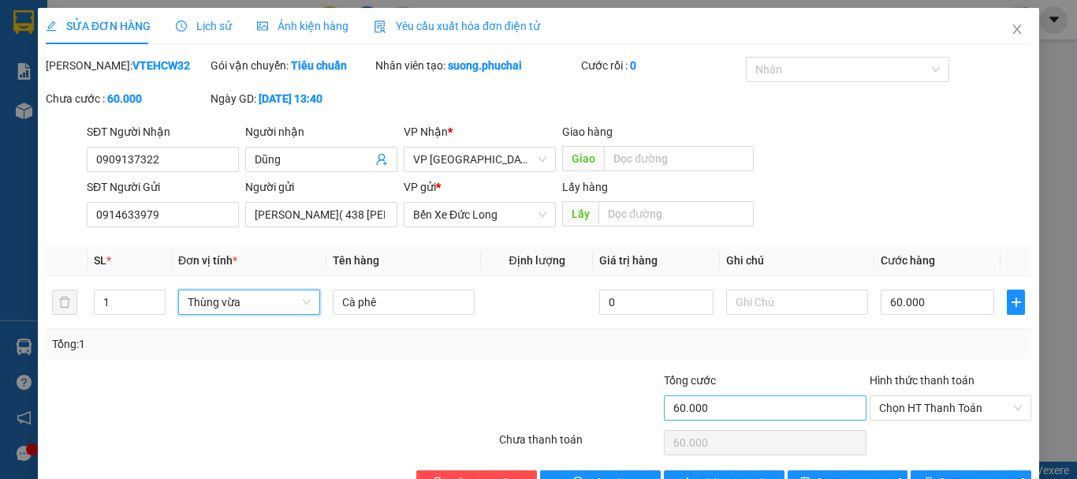
scroll to position [47, 0]
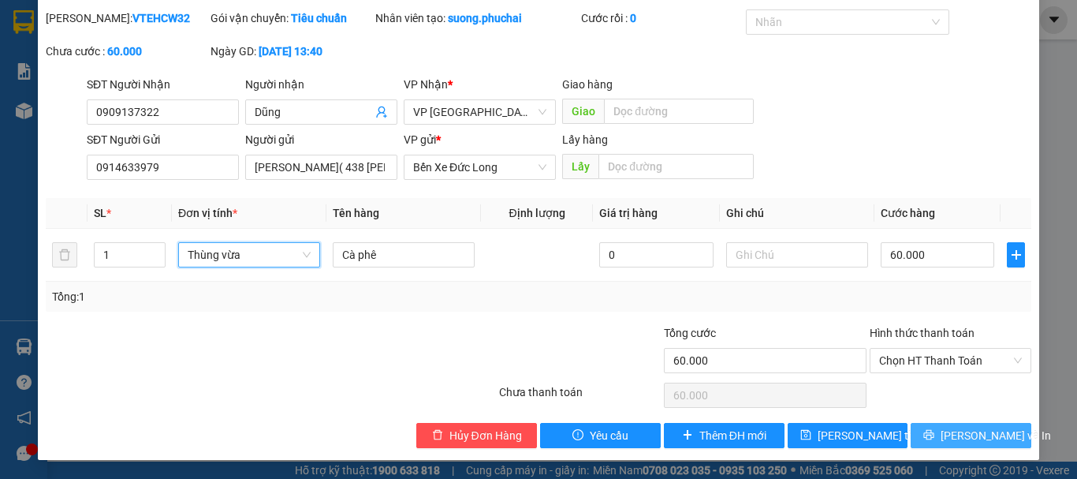
click at [948, 435] on span "[PERSON_NAME] và In" at bounding box center [996, 435] width 110 height 17
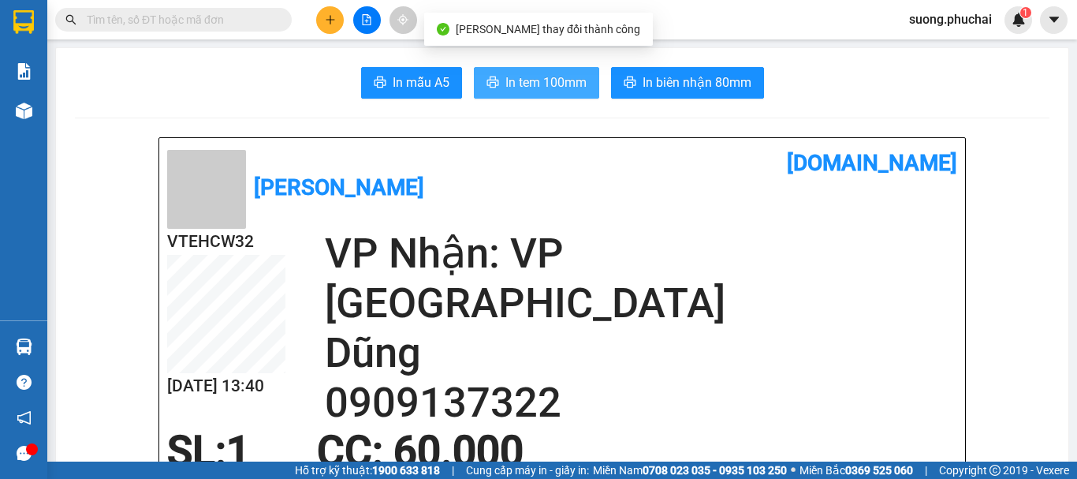
click at [543, 77] on span "In tem 100mm" at bounding box center [546, 83] width 81 height 20
